Goal: Task Accomplishment & Management: Use online tool/utility

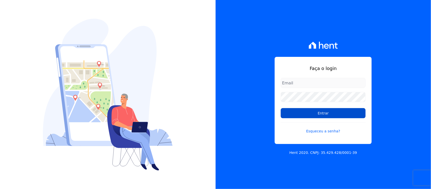
type input "[PERSON_NAME][EMAIL_ADDRESS][PERSON_NAME][DOMAIN_NAME]"
click at [330, 117] on input "Entrar" at bounding box center [323, 113] width 85 height 10
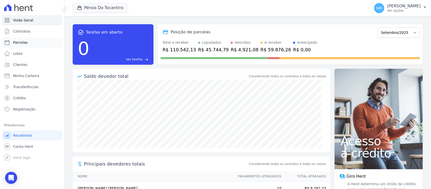
click at [23, 41] on span "Parcelas" at bounding box center [20, 42] width 15 height 5
select select
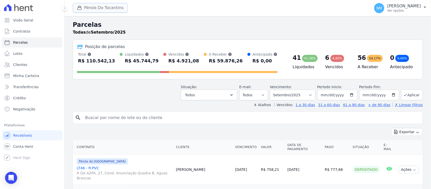
click at [93, 7] on button "Pérola Do Tocantins" at bounding box center [100, 8] width 55 height 10
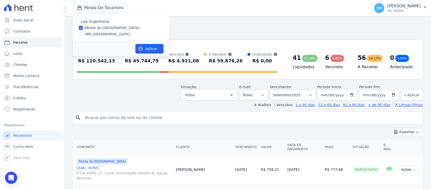
click at [92, 33] on label "SPE [GEOGRAPHIC_DATA]" at bounding box center [107, 34] width 45 height 5
click at [83, 33] on input "SPE [GEOGRAPHIC_DATA]" at bounding box center [81, 34] width 4 height 4
checkbox input "true"
click at [95, 28] on label "Pérola do [GEOGRAPHIC_DATA]" at bounding box center [112, 27] width 55 height 5
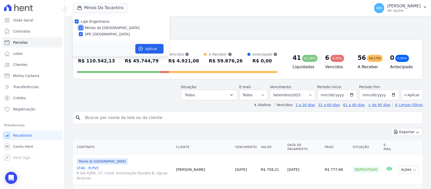
click at [83, 28] on input "Pérola do [GEOGRAPHIC_DATA]" at bounding box center [81, 28] width 4 height 4
checkbox input "false"
click at [151, 48] on button "Aplicar" at bounding box center [149, 49] width 28 height 10
select select
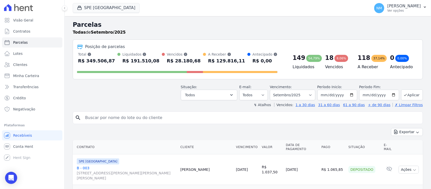
click at [100, 117] on input "search" at bounding box center [251, 118] width 338 height 10
type input "JETTERSON"
select select
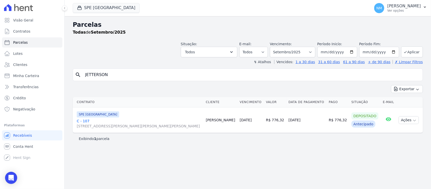
drag, startPoint x: 85, startPoint y: 120, endPoint x: 90, endPoint y: 117, distance: 5.8
click at [86, 120] on link "C - 107 Travessa Francisco Caldeira Castelo Branco, 2256, sala A, São Brás" at bounding box center [139, 123] width 125 height 10
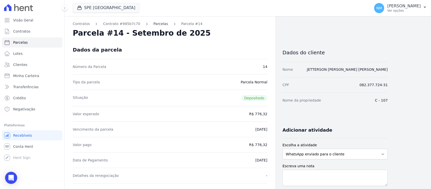
click at [155, 24] on link "Parcelas" at bounding box center [160, 23] width 15 height 5
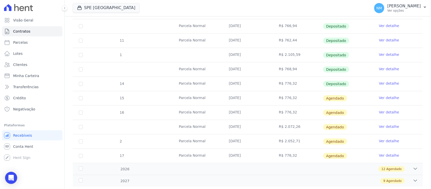
scroll to position [189, 0]
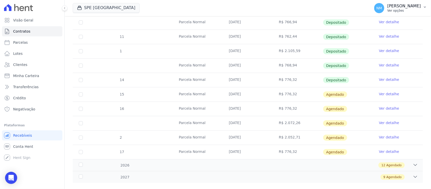
click at [426, 6] on icon "button" at bounding box center [425, 7] width 4 height 4
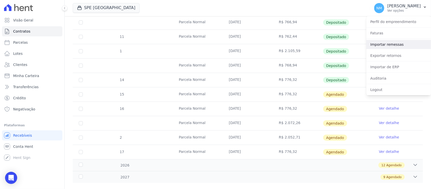
click at [402, 42] on link "Importar remessas" at bounding box center [398, 44] width 65 height 9
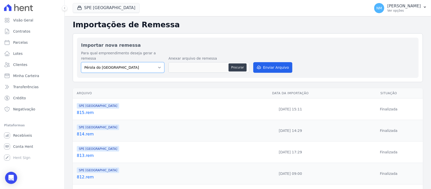
click at [159, 62] on select "Pérola do Tocantins SPE Montenegro" at bounding box center [122, 67] width 83 height 11
select select "168bdd06-a3dd-4988-b5a9-b0a7c7bf8968"
click at [81, 62] on select "Pérola do Tocantins SPE Montenegro" at bounding box center [122, 67] width 83 height 11
click at [232, 63] on button "Procurar" at bounding box center [237, 67] width 18 height 8
type input "816.rem"
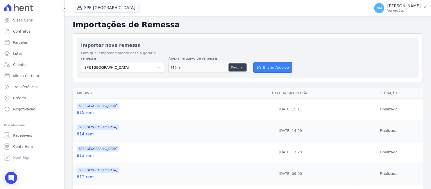
click at [276, 62] on button "Enviar Arquivo" at bounding box center [272, 67] width 39 height 11
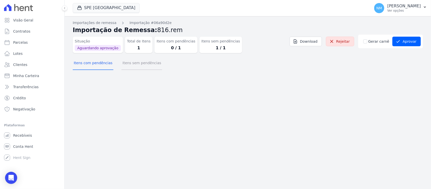
drag, startPoint x: 149, startPoint y: 64, endPoint x: 164, endPoint y: 65, distance: 15.4
click at [149, 64] on button "Itens sem pendências" at bounding box center [141, 63] width 41 height 13
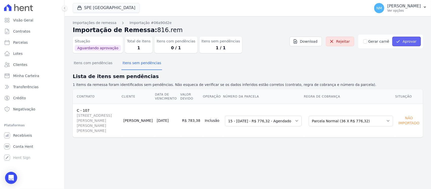
click at [413, 41] on button "Aprovar" at bounding box center [406, 42] width 29 height 10
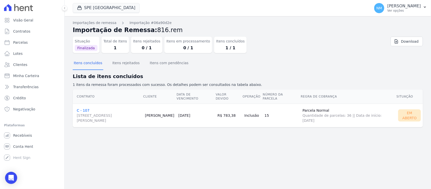
click at [77, 108] on link "C - 107 [STREET_ADDRESS][PERSON_NAME]" at bounding box center [109, 115] width 64 height 15
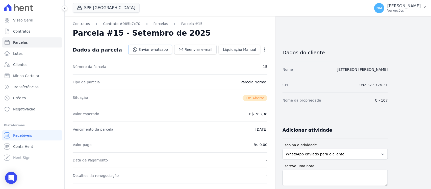
click at [169, 49] on link "Enviar whatsapp" at bounding box center [150, 50] width 44 height 10
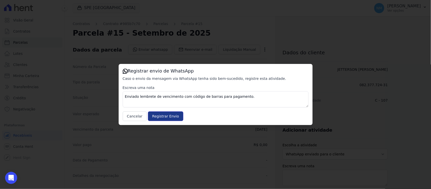
click at [174, 114] on input "Registrar Envio" at bounding box center [165, 116] width 35 height 10
